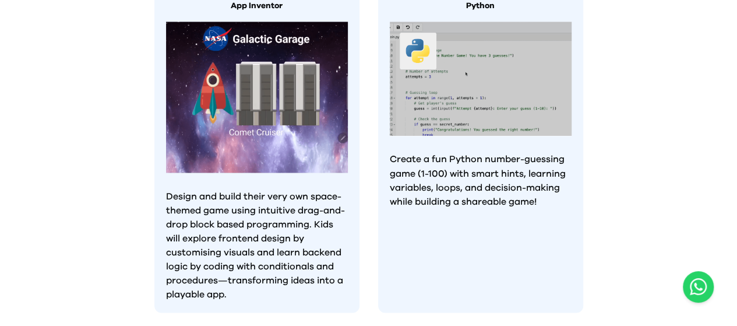
scroll to position [815, 0]
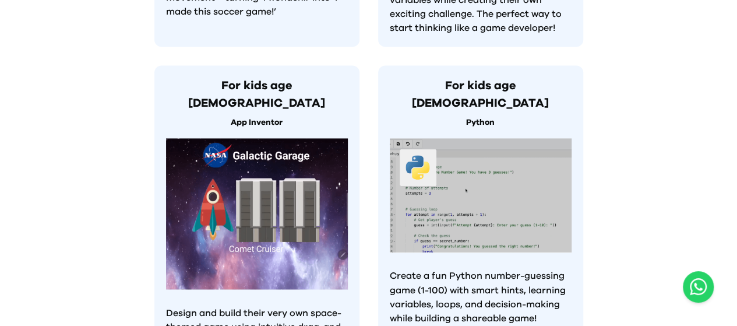
click at [283, 138] on img at bounding box center [257, 213] width 182 height 151
click at [284, 140] on img at bounding box center [257, 213] width 182 height 151
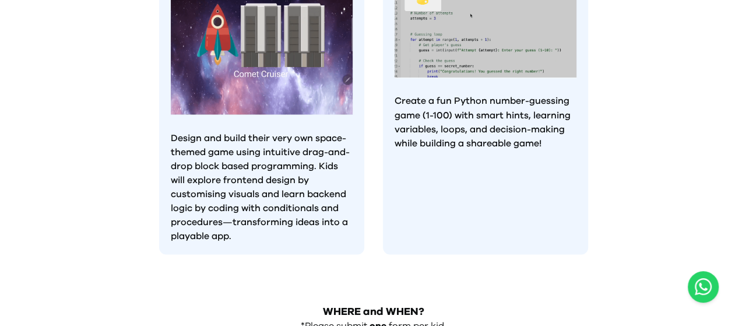
scroll to position [1190, 0]
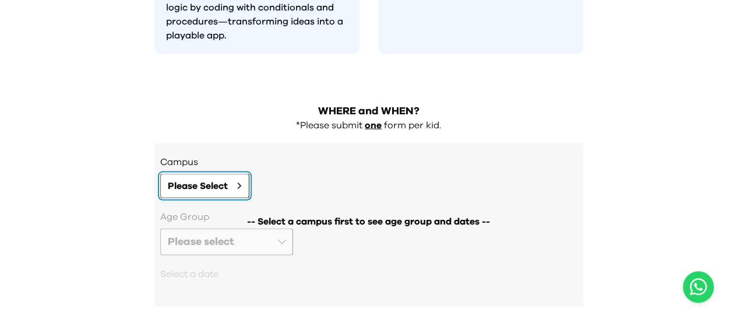
click at [213, 179] on span "Please Select" at bounding box center [198, 186] width 60 height 14
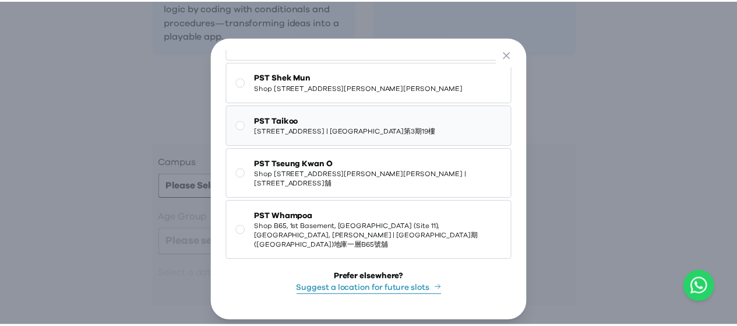
scroll to position [147, 0]
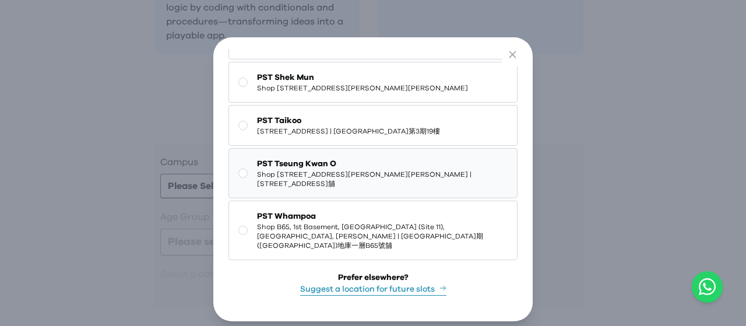
click at [239, 175] on rect at bounding box center [243, 173] width 9 height 9
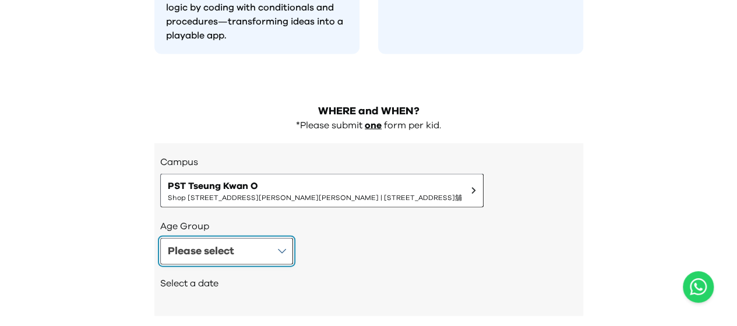
click at [252, 238] on button "Please select" at bounding box center [226, 251] width 133 height 27
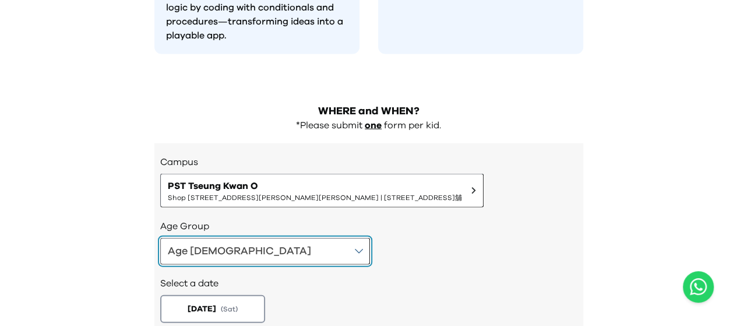
scroll to position [1257, 0]
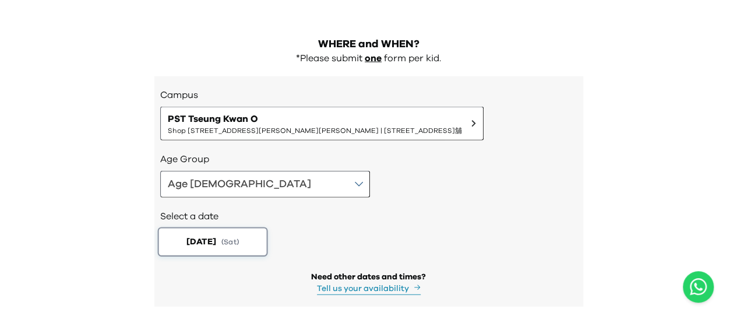
click at [225, 227] on button "[DATE] ( Sat )" at bounding box center [212, 241] width 110 height 29
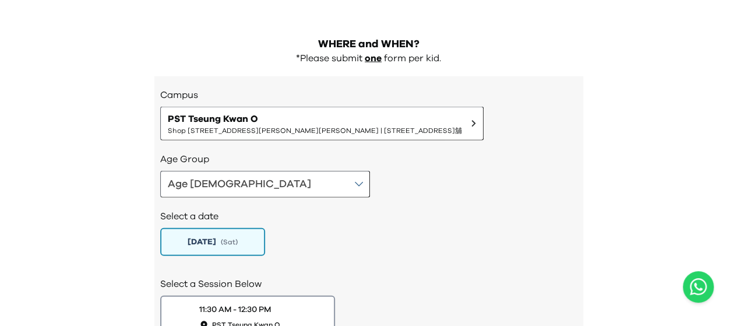
click at [225, 228] on button "[DATE] ( Sat )" at bounding box center [212, 242] width 105 height 28
click at [282, 320] on span "PST Tseung Kwan O" at bounding box center [246, 325] width 72 height 10
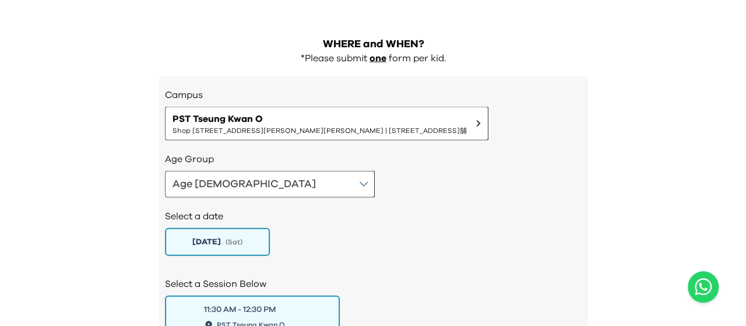
scroll to position [1315, 0]
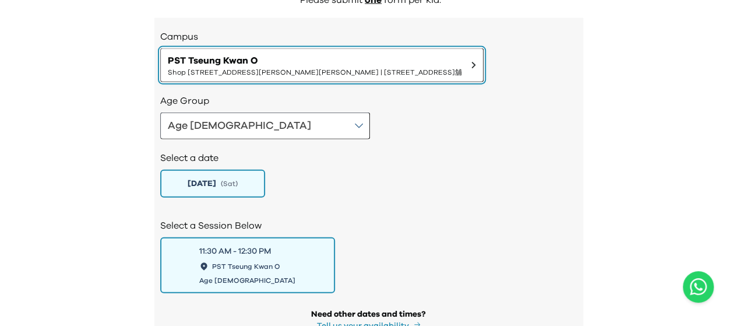
click at [402, 54] on span "PST Tseung Kwan O" at bounding box center [315, 61] width 294 height 14
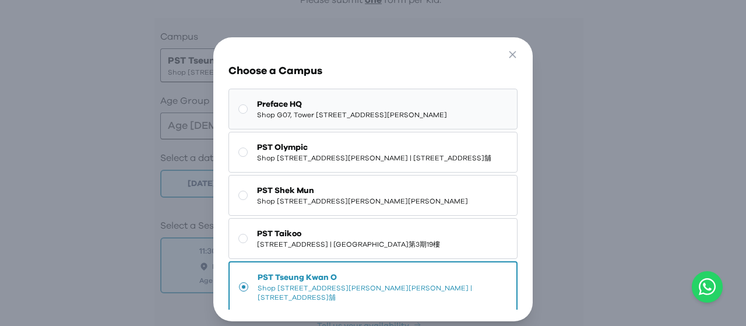
click at [397, 129] on button "Preface HQ Shop G07, Tower [STREET_ADDRESS][PERSON_NAME]" at bounding box center [372, 109] width 288 height 41
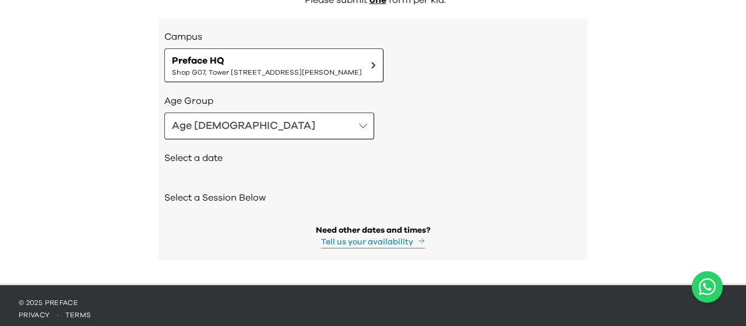
scroll to position [1269, 0]
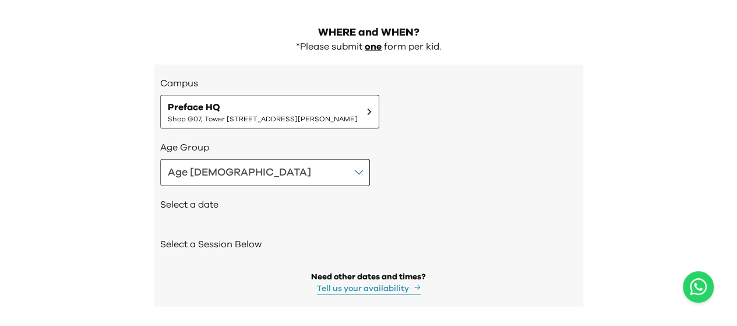
click at [192, 186] on div "Select a date" at bounding box center [368, 206] width 417 height 40
click at [193, 197] on h2 "Select a date" at bounding box center [368, 204] width 417 height 14
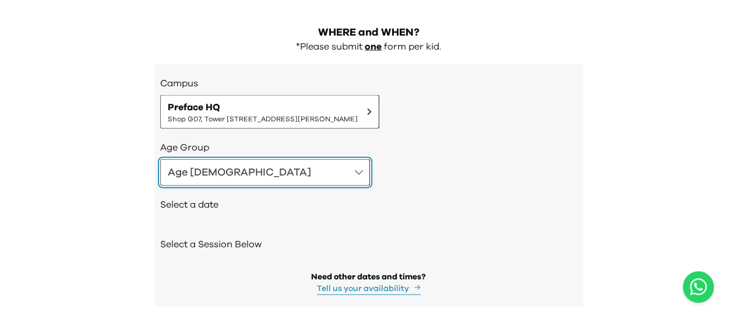
click at [214, 159] on button "Age [DEMOGRAPHIC_DATA]" at bounding box center [265, 172] width 210 height 27
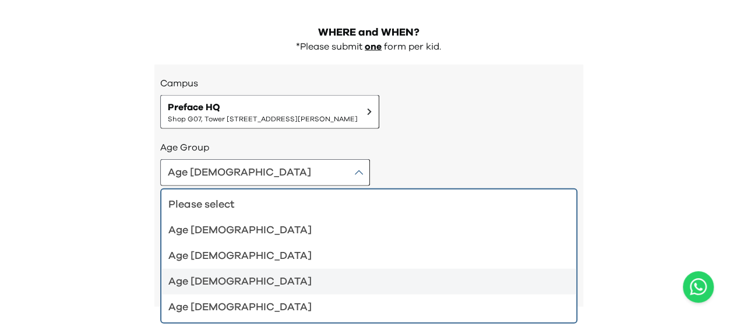
click at [200, 273] on div "Age [DEMOGRAPHIC_DATA]" at bounding box center [361, 281] width 387 height 16
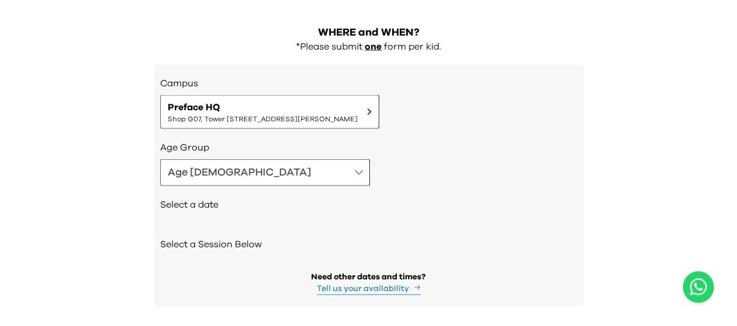
click at [211, 197] on h2 "Select a date" at bounding box center [368, 204] width 417 height 14
click at [252, 237] on h2 "Select a Session Below" at bounding box center [368, 244] width 417 height 14
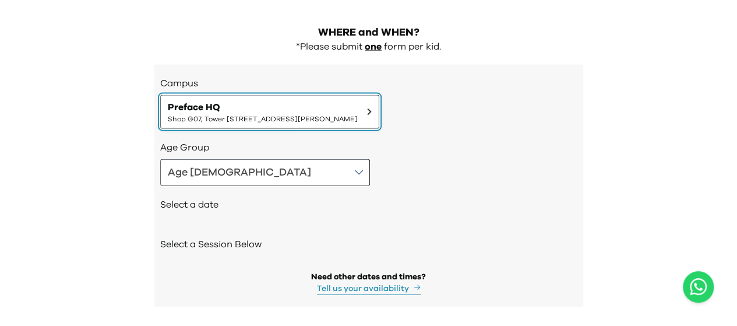
click at [358, 114] on span "Shop G07, Tower [STREET_ADDRESS][PERSON_NAME]" at bounding box center [263, 118] width 190 height 9
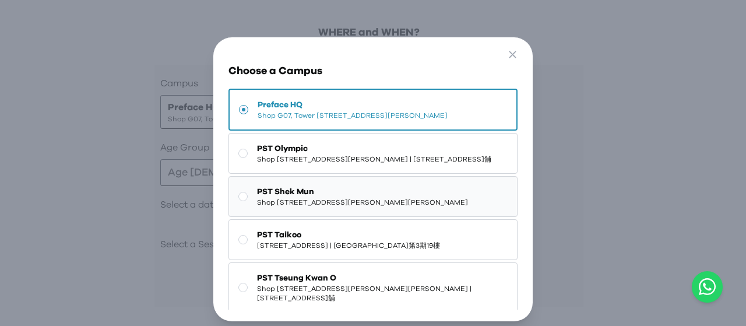
scroll to position [58, 0]
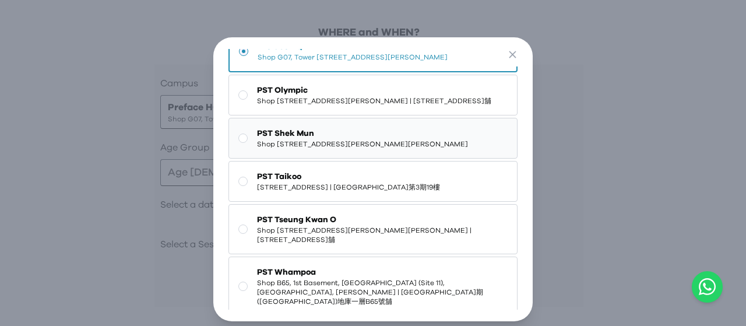
click at [336, 192] on span "[STREET_ADDRESS] | [GEOGRAPHIC_DATA]第3期19樓" at bounding box center [348, 186] width 183 height 9
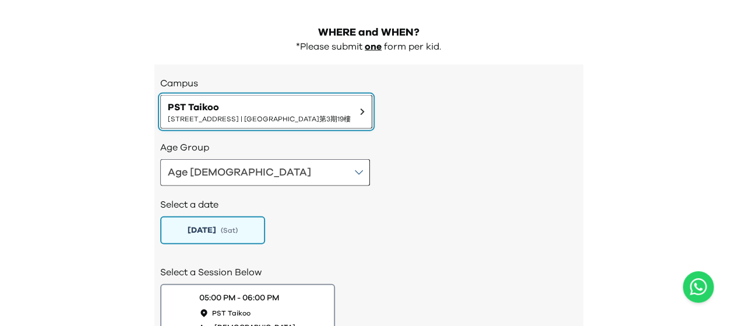
click at [351, 100] on span "PST Taikoo" at bounding box center [259, 107] width 183 height 14
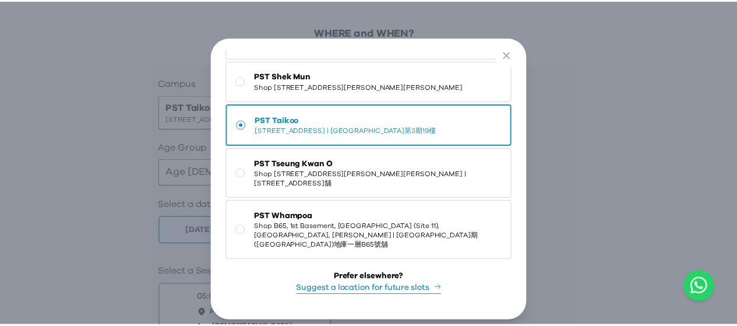
scroll to position [149, 0]
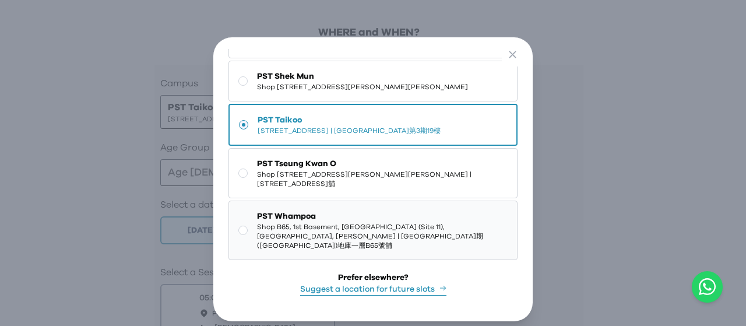
click at [408, 225] on span "Shop B65, 1st Basement, [GEOGRAPHIC_DATA] (Site 11), [GEOGRAPHIC_DATA], [PERSON…" at bounding box center [382, 236] width 250 height 28
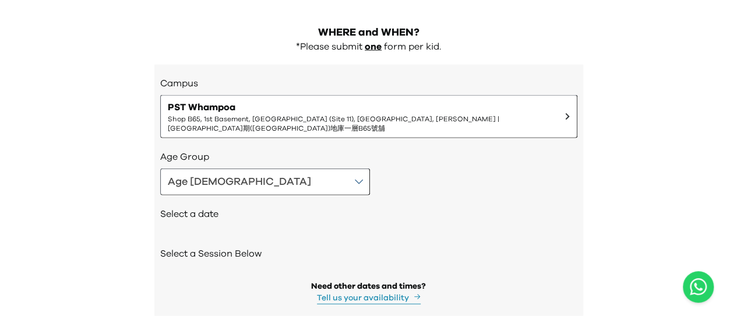
click at [221, 207] on h2 "Select a date" at bounding box center [368, 214] width 417 height 14
click at [218, 207] on h2 "Select a date" at bounding box center [368, 214] width 417 height 14
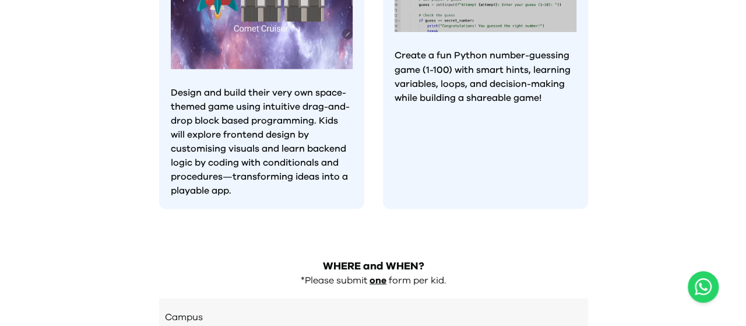
scroll to position [1278, 0]
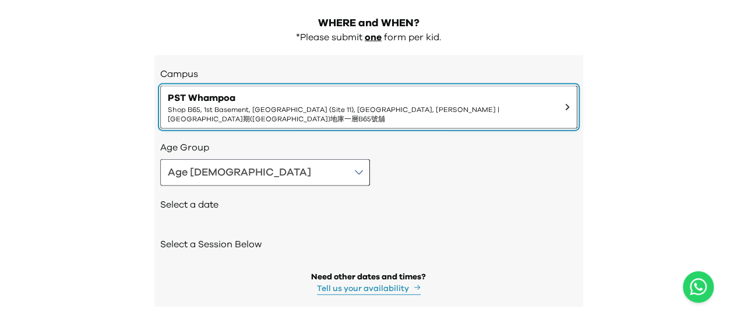
click at [452, 86] on button "PST Whampoa Shop B65, 1st Basement, [GEOGRAPHIC_DATA] (Site 11), [GEOGRAPHIC_DA…" at bounding box center [368, 107] width 417 height 43
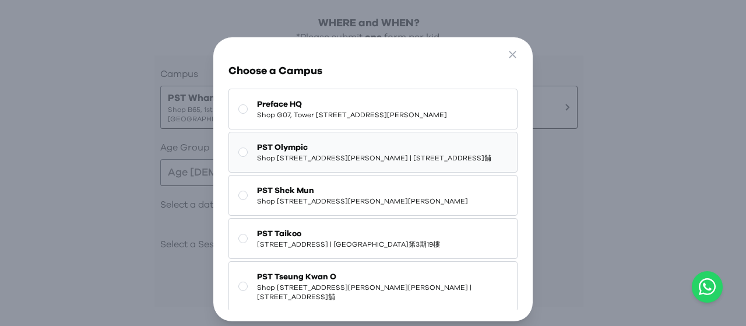
click at [439, 163] on span "Shop [STREET_ADDRESS][PERSON_NAME] | [STREET_ADDRESS]舖" at bounding box center [374, 157] width 234 height 9
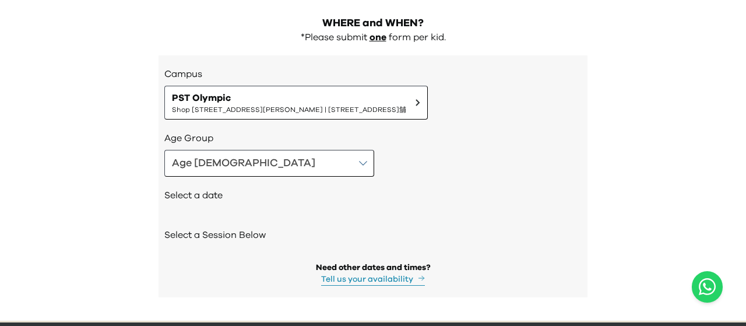
scroll to position [1269, 0]
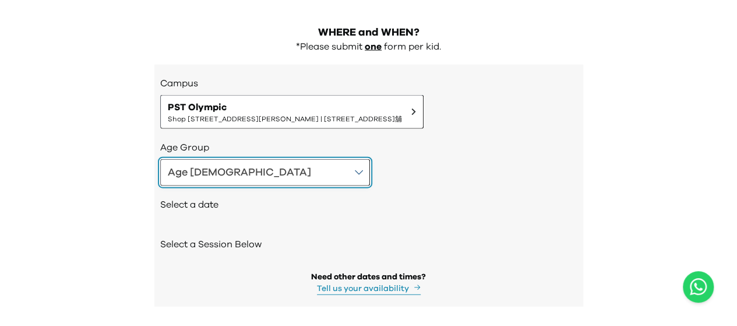
click at [214, 159] on button "Age [DEMOGRAPHIC_DATA]" at bounding box center [265, 172] width 210 height 27
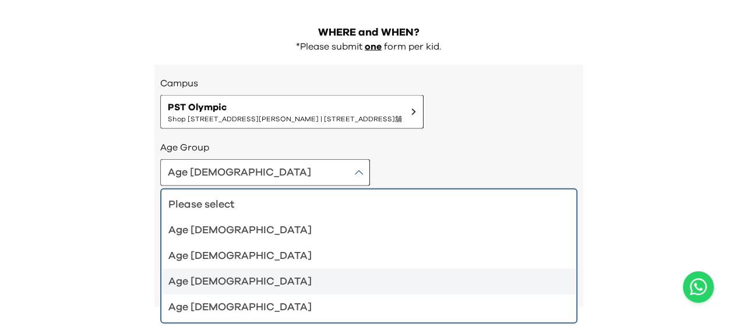
click at [202, 273] on div "Age [DEMOGRAPHIC_DATA]" at bounding box center [361, 281] width 387 height 16
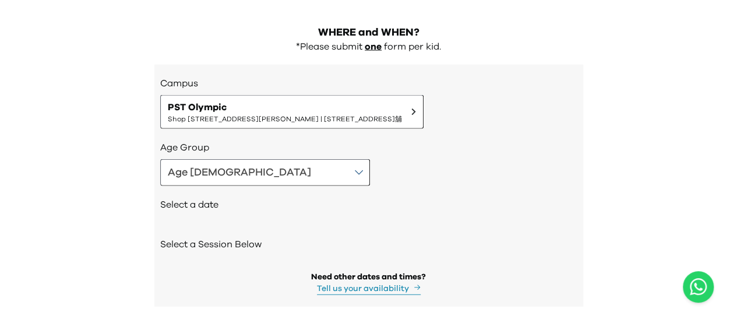
click at [198, 197] on h2 "Select a date" at bounding box center [368, 204] width 417 height 14
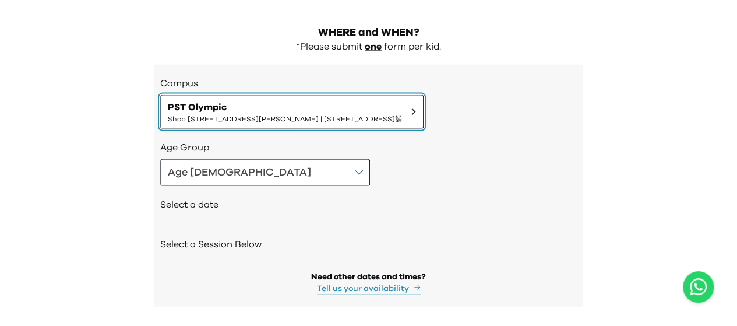
click at [387, 100] on span "PST Olympic" at bounding box center [285, 107] width 234 height 14
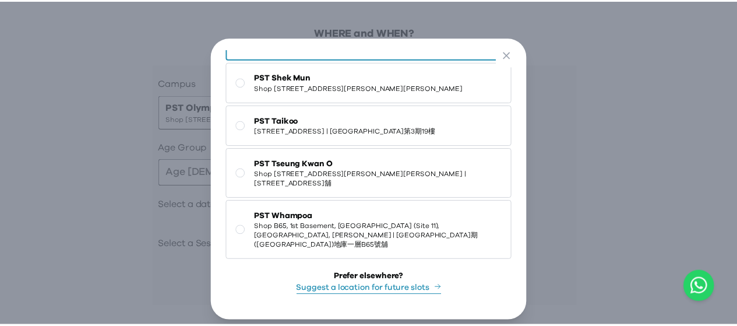
scroll to position [33, 0]
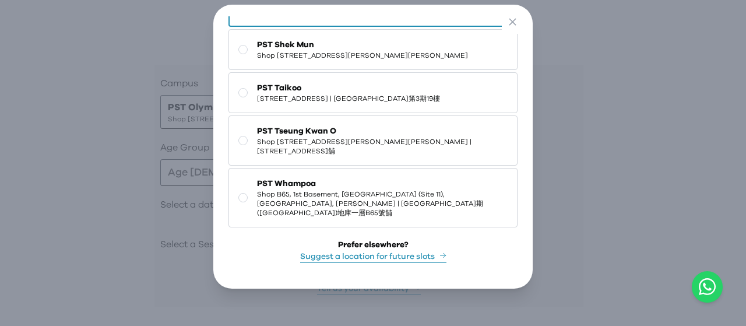
click at [300, 250] on button "Suggest a location for future slots" at bounding box center [373, 256] width 146 height 12
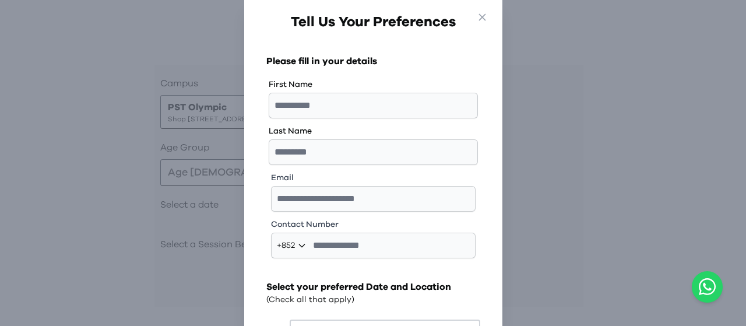
click at [716, 126] on div "Go Back Close Tell Us Your Preferences Please fill in your details First Name L…" at bounding box center [373, 163] width 746 height 326
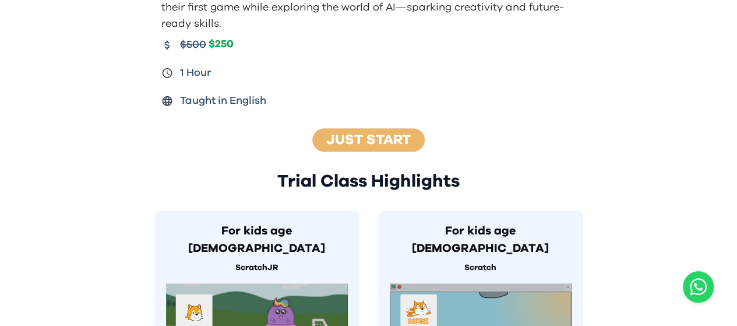
scroll to position [162, 0]
